Goal: Check status: Check status

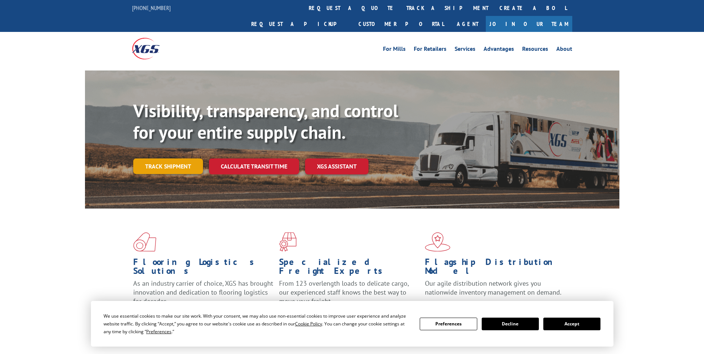
click at [178, 159] on link "Track shipment" at bounding box center [168, 167] width 70 height 16
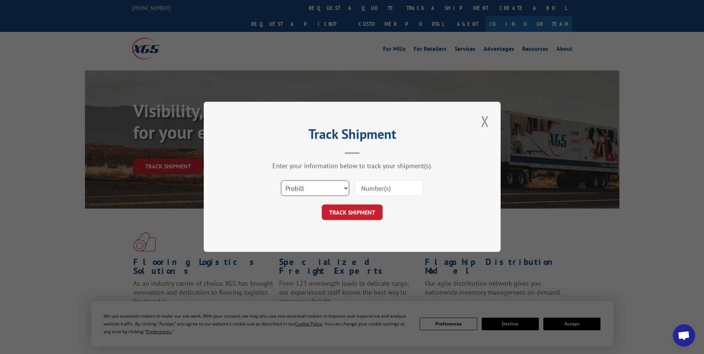
click at [306, 189] on select "Select category... Probill BOL PO" at bounding box center [315, 189] width 68 height 16
select select "po"
click at [281, 181] on select "Select category... Probill BOL PO" at bounding box center [315, 189] width 68 height 16
click at [364, 192] on input at bounding box center [389, 189] width 68 height 16
paste input "24532908"
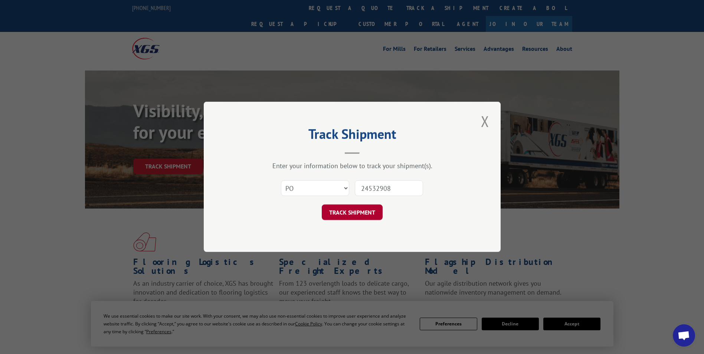
type input "24532908"
click at [359, 212] on button "TRACK SHIPMENT" at bounding box center [352, 213] width 61 height 16
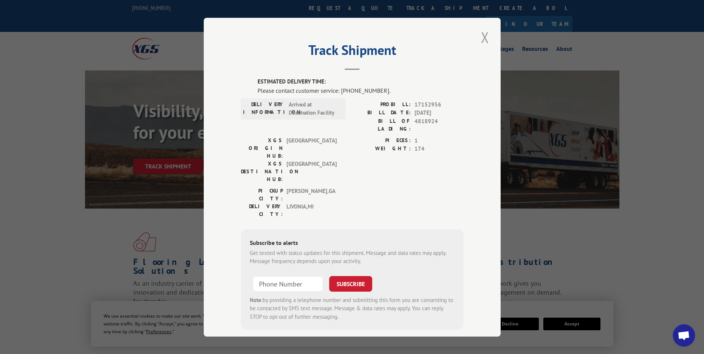
click at [483, 36] on button "Close modal" at bounding box center [485, 37] width 13 height 20
